Goal: Information Seeking & Learning: Learn about a topic

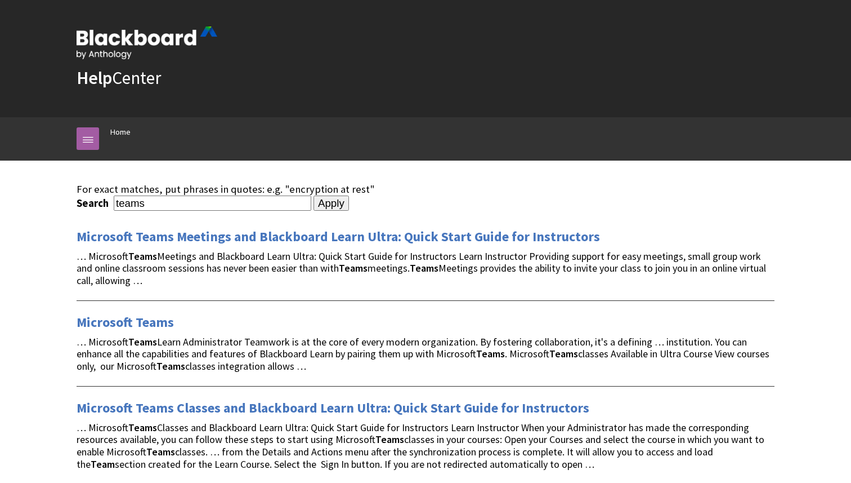
scroll to position [255, 0]
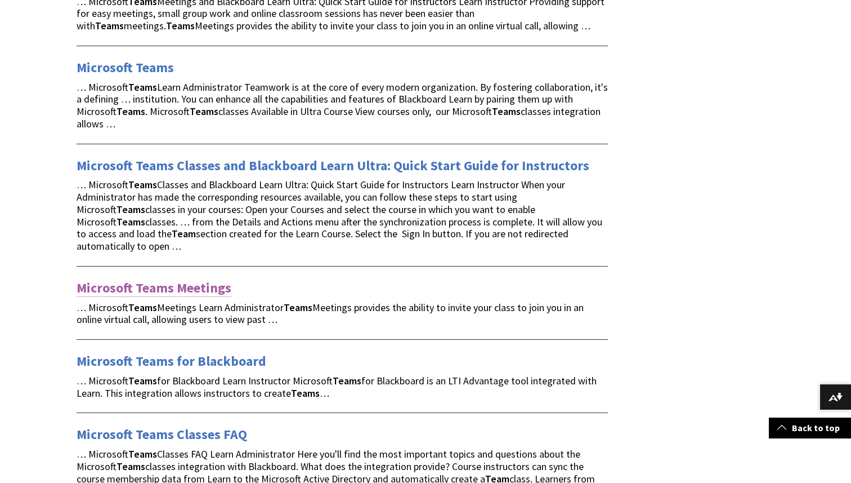
click at [177, 279] on link "Microsoft Teams Meetings" at bounding box center [154, 288] width 155 height 18
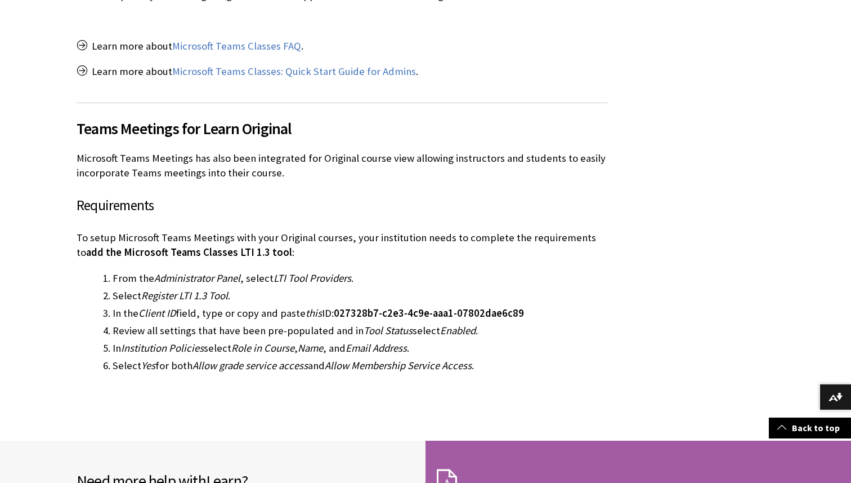
scroll to position [1172, 0]
